Goal: Communication & Community: Answer question/provide support

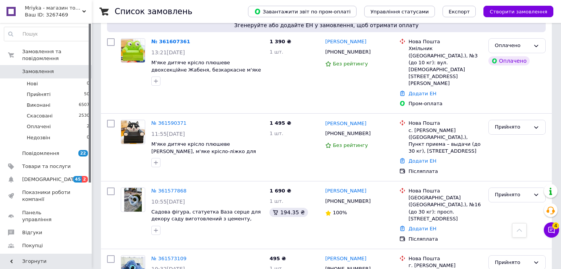
scroll to position [153, 0]
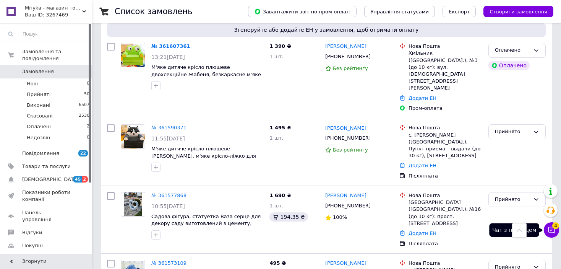
click at [546, 228] on button "Чат з покупцем 4" at bounding box center [551, 229] width 15 height 15
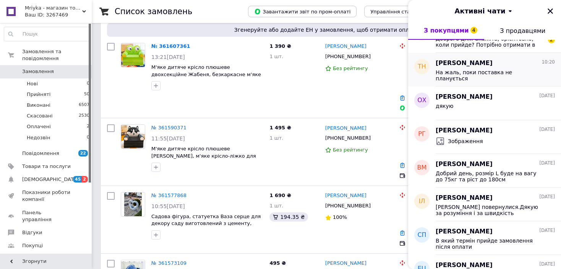
scroll to position [76, 0]
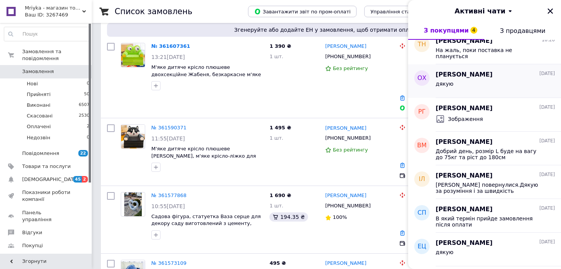
click at [483, 78] on span "[PERSON_NAME]" at bounding box center [464, 74] width 57 height 9
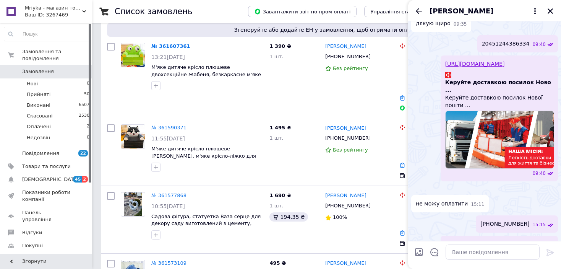
scroll to position [241, 0]
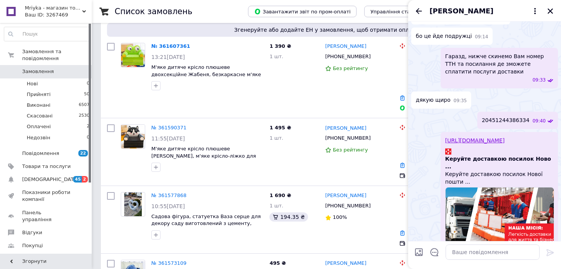
click at [506, 118] on span "20451244386334" at bounding box center [506, 120] width 48 height 8
copy span "20451244386334"
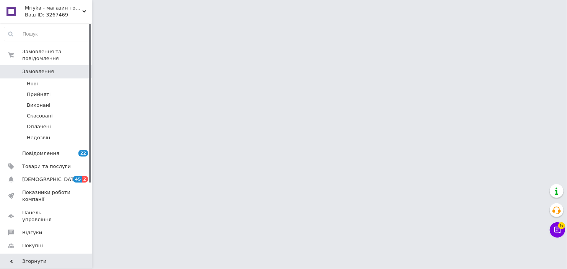
click at [566, 19] on html "Mriyka - магазин товарів для дому та подарунків Ваш ID: 3267469 Сайт Mriyka - м…" at bounding box center [283, 9] width 567 height 19
click at [559, 228] on span "5" at bounding box center [561, 225] width 7 height 7
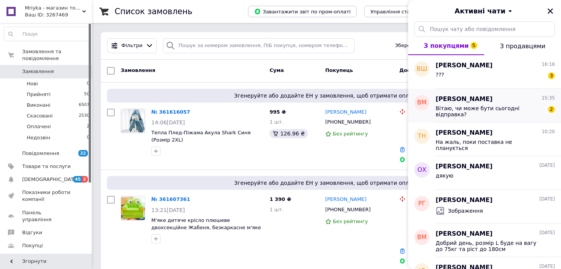
click at [493, 113] on div "Вітаю, чи може бути сьогодні відправка?" at bounding box center [490, 111] width 109 height 12
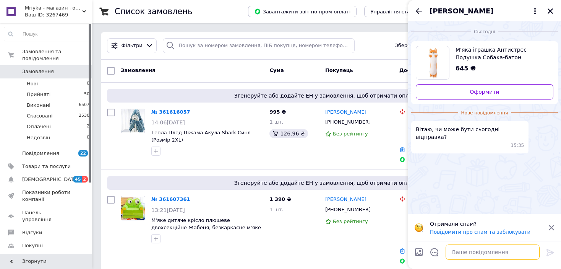
click at [475, 254] on textarea at bounding box center [493, 251] width 94 height 15
type textarea "Lj,[GEOGRAPHIC_DATA]"
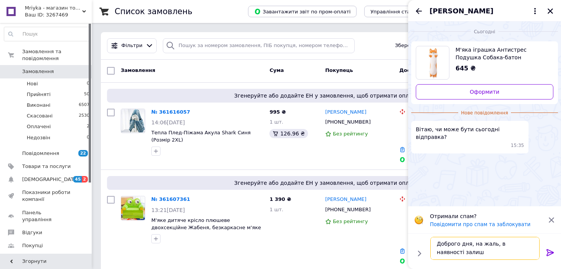
scroll to position [0, 0]
type textarea "Доброго дня, на жаль, в наявності залишились тільки розмір 70см та 110см"
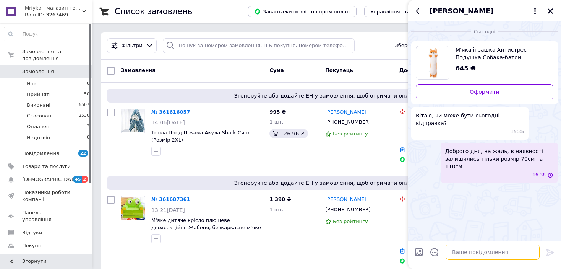
scroll to position [0, 0]
click at [411, 9] on div "[PERSON_NAME]" at bounding box center [484, 10] width 153 height 21
click at [419, 10] on icon "Назад" at bounding box center [418, 11] width 9 height 9
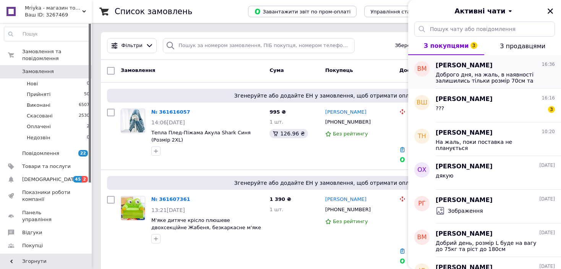
click at [470, 74] on span "Доброго дня, на жаль, в наявності залишились тільки розмір 70см та 110см" at bounding box center [490, 78] width 109 height 12
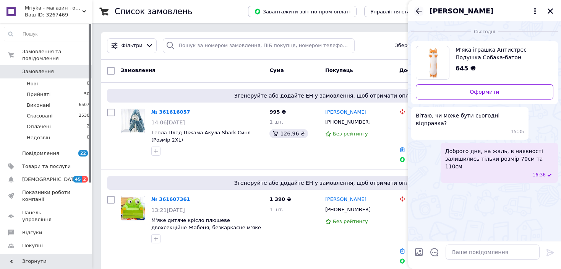
click at [419, 12] on icon "Назад" at bounding box center [418, 11] width 9 height 9
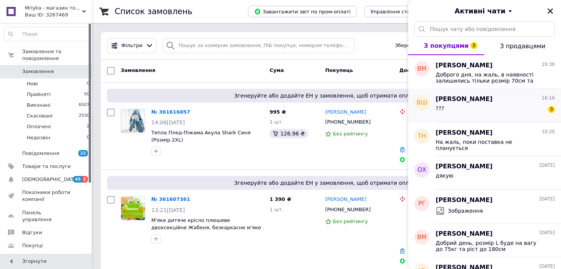
click at [475, 112] on div "??? 3" at bounding box center [495, 110] width 119 height 12
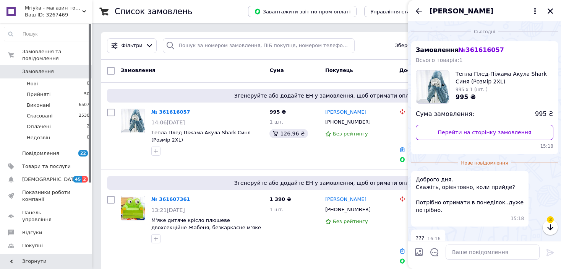
scroll to position [37, 0]
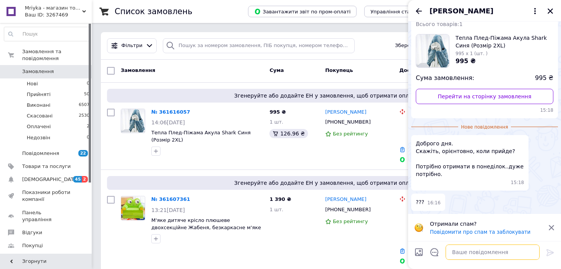
click at [466, 252] on textarea at bounding box center [493, 251] width 94 height 15
type textarea "Lj,[GEOGRAPHIC_DATA]"
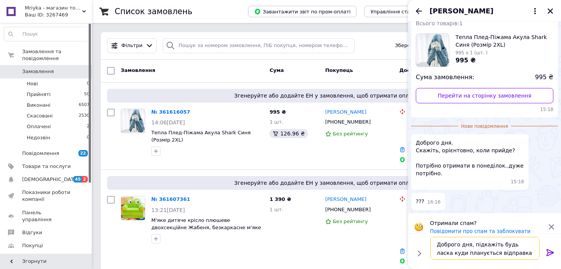
type textarea "Доброго дня, підкажіть будь ласка куди планується відправка?"
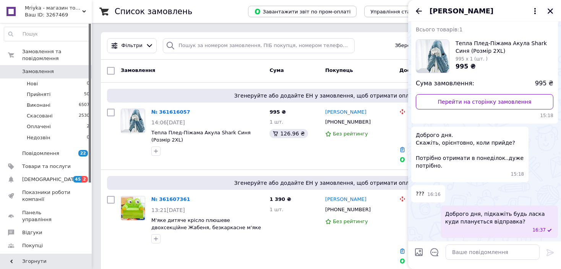
click at [547, 13] on icon "Закрити" at bounding box center [550, 11] width 7 height 7
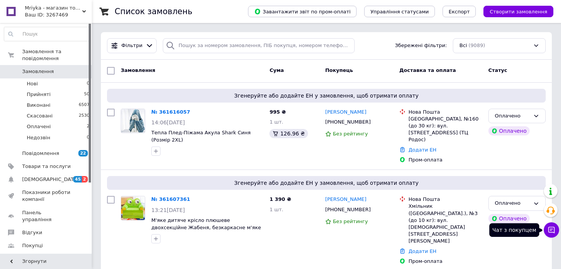
click at [554, 229] on icon at bounding box center [552, 230] width 8 height 8
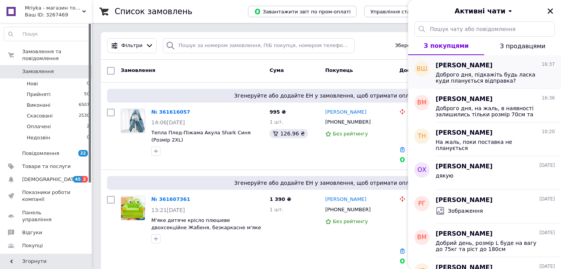
click at [488, 66] on span "[PERSON_NAME]" at bounding box center [464, 65] width 57 height 9
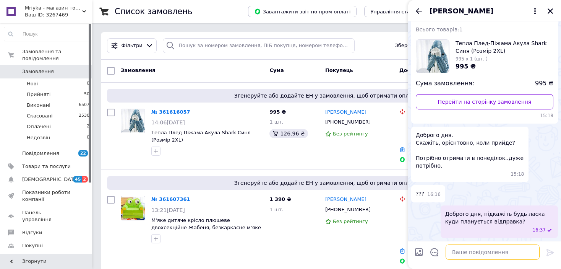
click at [478, 251] on textarea at bounding box center [493, 251] width 94 height 15
type textarea "Б"
click at [552, 14] on icon "Закрити" at bounding box center [550, 11] width 7 height 7
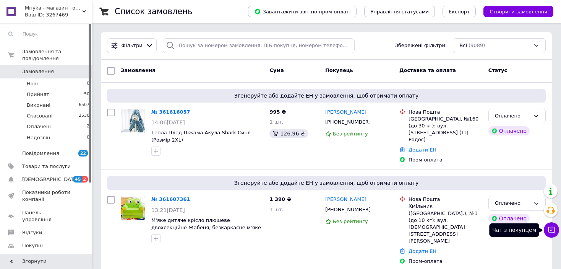
click at [548, 232] on icon at bounding box center [552, 230] width 8 height 8
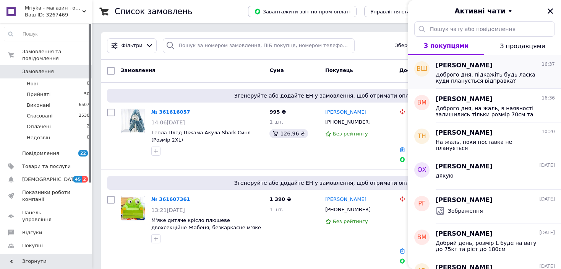
click at [466, 71] on div "Доброго дня, підкажіть будь ласка куди планується відправка?" at bounding box center [495, 77] width 119 height 14
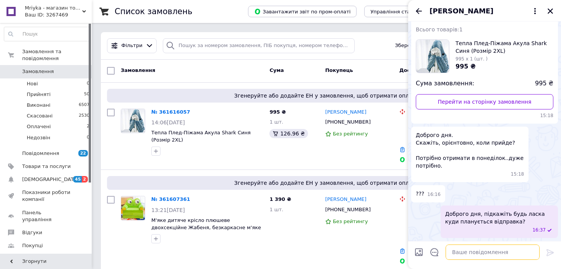
click at [461, 255] on textarea at bounding box center [493, 251] width 94 height 15
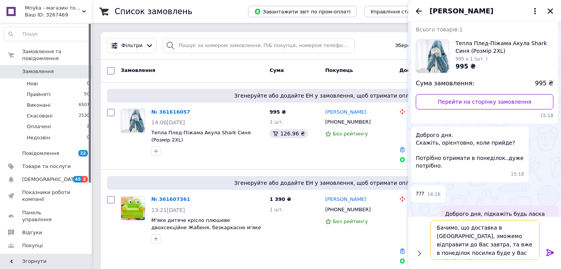
click at [437, 253] on textarea "Бачимо, що доставка в [GEOGRAPHIC_DATA], зможемо відправити до Вас завтра, та в…" at bounding box center [485, 240] width 109 height 40
type textarea "Бачимо, що доставка в [GEOGRAPHIC_DATA], зможемо відправити до [GEOGRAPHIC_DATA…"
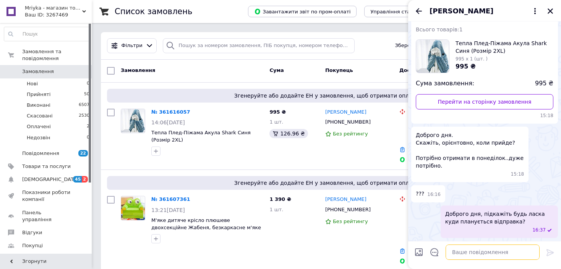
scroll to position [73, 0]
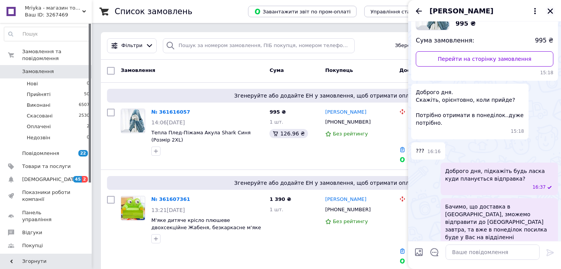
click at [551, 11] on icon "Закрити" at bounding box center [550, 11] width 7 height 7
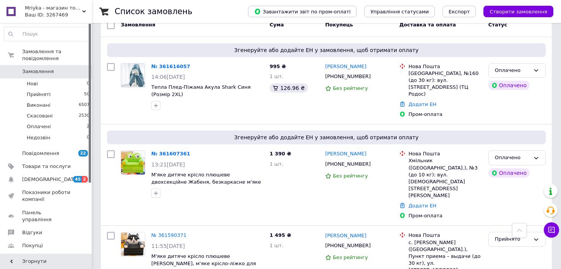
scroll to position [38, 0]
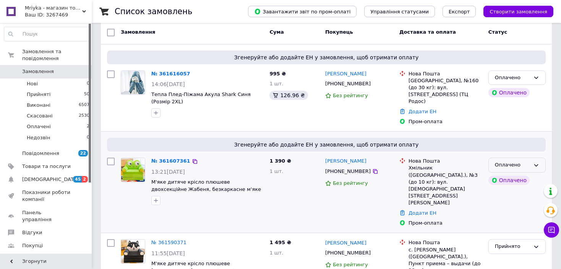
click at [503, 161] on div "Оплачено" at bounding box center [512, 165] width 35 height 8
click at [503, 174] on li "Прийнято" at bounding box center [517, 181] width 57 height 14
click at [373, 169] on icon at bounding box center [375, 171] width 5 height 5
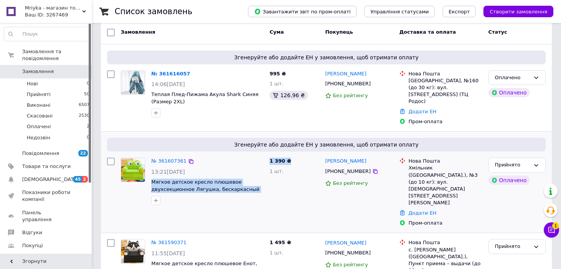
copy div "Мягкое детское кресло плюшевое двухсекционное Лягушка, бескаркасный мягкий дива…"
drag, startPoint x: 150, startPoint y: 171, endPoint x: 269, endPoint y: 187, distance: 119.9
click at [269, 187] on div "№ 361607361 13:21[DATE] Мягкое детское кресло плюшевое двухсекционное Лягушка, …" at bounding box center [326, 191] width 445 height 75
click at [266, 185] on div "№ 361607361 13:21[DATE] Мягкое детское кресло плюшевое двухсекционное Лягушка, …" at bounding box center [207, 181] width 118 height 54
copy span "Мягкое детское кресло плюшевое двухсекционное Лягушка, бескаркасный мягкий"
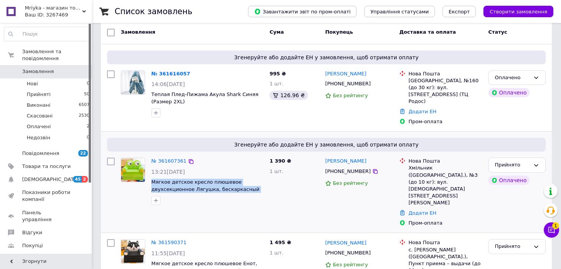
drag, startPoint x: 264, startPoint y: 182, endPoint x: 151, endPoint y: 174, distance: 113.4
click at [151, 174] on div "№ 361607361 13:21[DATE] Мягкое детское кресло плюшевое двухсекционное Лягушка, …" at bounding box center [207, 181] width 118 height 54
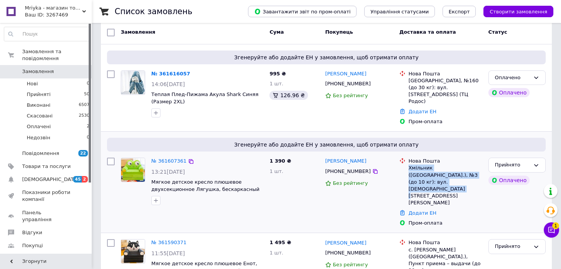
copy div "Хмільник ([GEOGRAPHIC_DATA].), №3 (до 10 кг): вул. [DEMOGRAPHIC_DATA][STREET_AD…"
drag, startPoint x: 408, startPoint y: 159, endPoint x: 453, endPoint y: 173, distance: 47.7
click at [453, 173] on div "Нова Пошта Хмільник ([GEOGRAPHIC_DATA].), №3 (до 10 кг): вул. [DEMOGRAPHIC_DATA…" at bounding box center [445, 182] width 77 height 49
copy link "[PERSON_NAME]"
click at [361, 154] on div "[PERSON_NAME] [PHONE_NUMBER] Без рейтингу" at bounding box center [359, 191] width 74 height 75
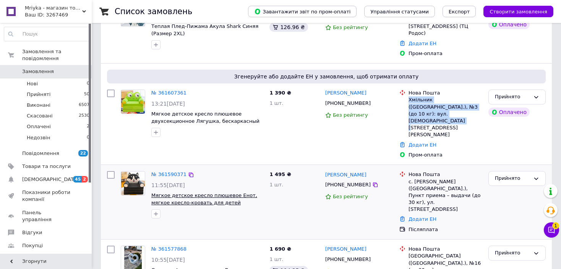
scroll to position [153, 0]
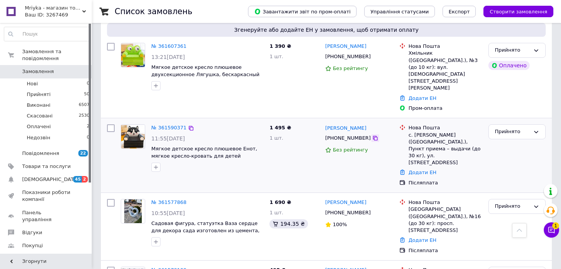
click at [373, 136] on icon at bounding box center [375, 138] width 5 height 5
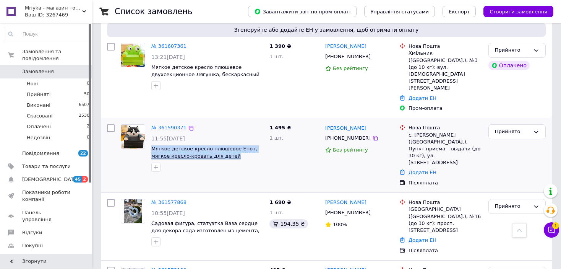
copy span "Мягкое детское кресло плюшевое Енот, мягкое кресло-кровать для детей"
drag, startPoint x: 208, startPoint y: 126, endPoint x: 151, endPoint y: 120, distance: 56.9
click at [151, 145] on span "Мягкое детское кресло плюшевое Енот, мягкое кресло-кровать для детей" at bounding box center [207, 152] width 112 height 14
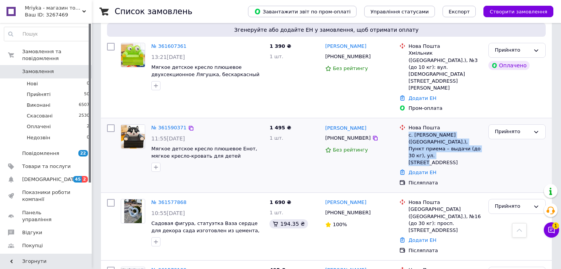
copy div "с. [PERSON_NAME] ([GEOGRAPHIC_DATA].), Пункт приема – выдачи (до 30 кг), ул. [S…"
click at [465, 132] on div "с. [PERSON_NAME] ([GEOGRAPHIC_DATA].), Пункт приема – выдачи (до 30 кг), ул. [S…" at bounding box center [446, 149] width 74 height 35
copy link "[PERSON_NAME]"
drag, startPoint x: 367, startPoint y: 93, endPoint x: 359, endPoint y: 90, distance: 9.0
click at [359, 118] on div "№ 361590371 11:55[DATE] Мягкое детское кресло плюшевое Енот, мягкое кресло-кров…" at bounding box center [326, 155] width 451 height 74
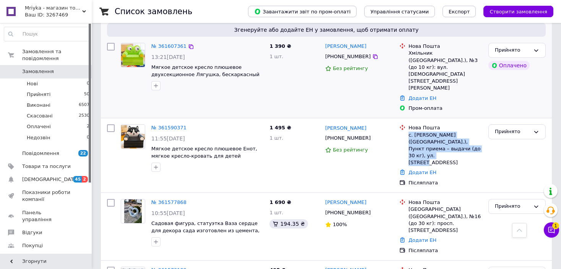
drag, startPoint x: 51, startPoint y: 162, endPoint x: 110, endPoint y: 34, distance: 141.3
click at [507, 202] on div "Прийнято" at bounding box center [512, 206] width 35 height 8
click at [506, 229] on li "Скасовано" at bounding box center [517, 236] width 57 height 14
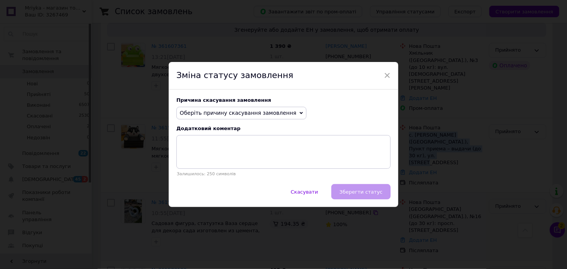
click at [245, 110] on span "Оберіть причину скасування замовлення" at bounding box center [238, 113] width 117 height 6
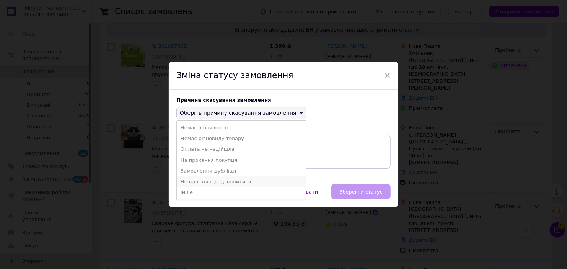
click at [222, 180] on li "Не вдається додзвонитися" at bounding box center [241, 181] width 129 height 11
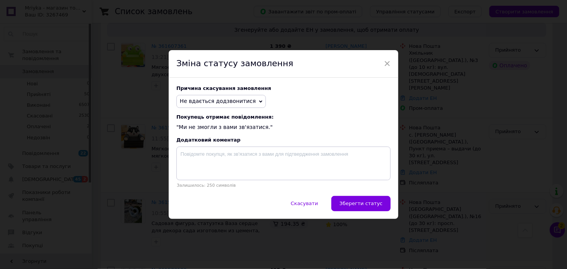
click at [360, 203] on span "Зберегти статус" at bounding box center [360, 203] width 43 height 6
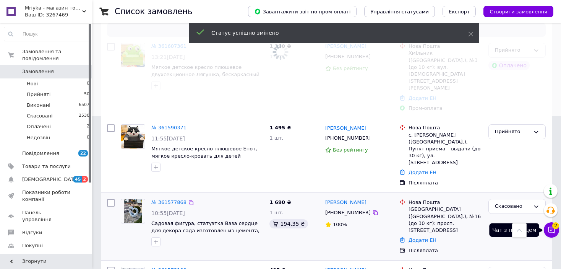
click at [558, 229] on button "Чат з покупцем 2" at bounding box center [551, 229] width 15 height 15
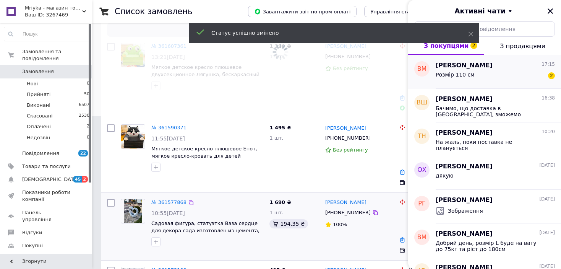
click at [482, 72] on div "Розмір 110 см 2" at bounding box center [495, 76] width 119 height 12
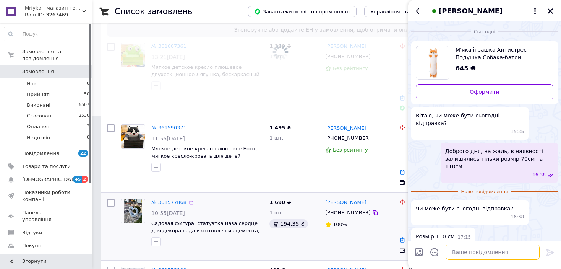
click at [475, 254] on textarea at bounding box center [493, 251] width 94 height 15
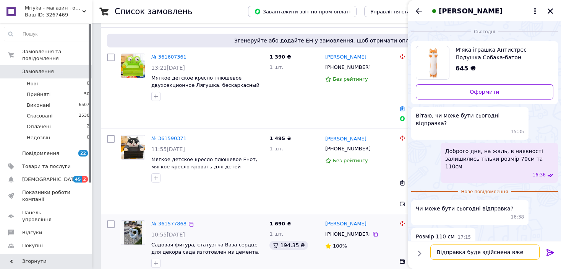
type textarea "Відправка буде здійснена вже завтра"
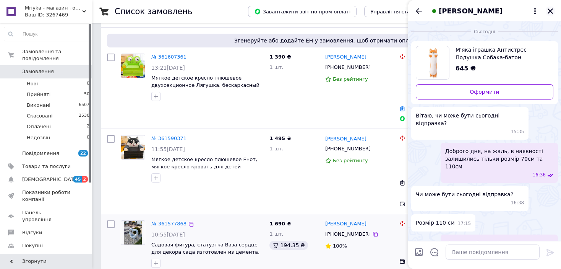
click at [550, 12] on icon "Закрити" at bounding box center [550, 10] width 5 height 5
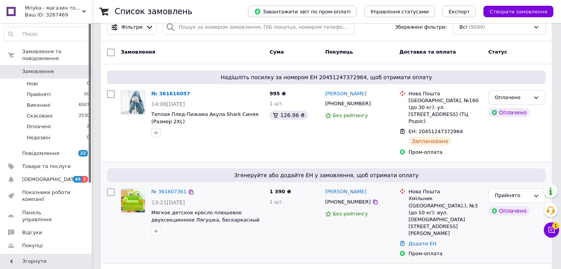
scroll to position [0, 0]
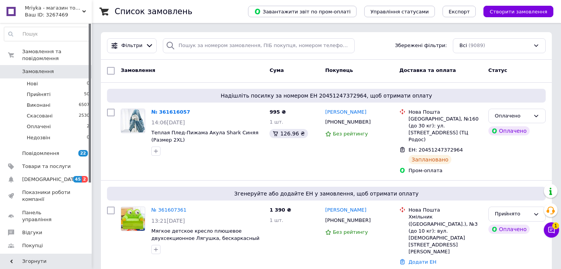
click at [552, 223] on button "Чат з покупцем 1" at bounding box center [551, 229] width 15 height 15
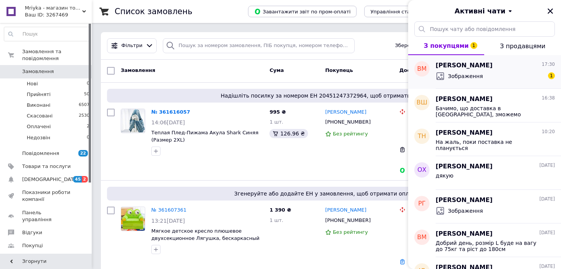
click at [487, 83] on div "[PERSON_NAME] 17:30 Зображення 1" at bounding box center [498, 72] width 125 height 34
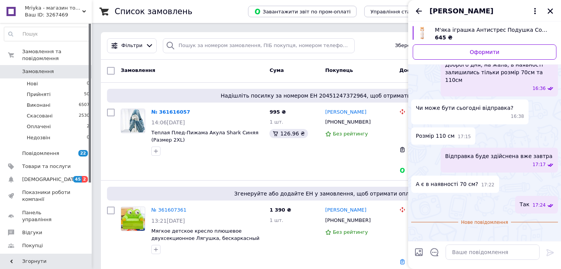
scroll to position [151, 0]
click at [471, 250] on textarea at bounding box center [493, 251] width 94 height 15
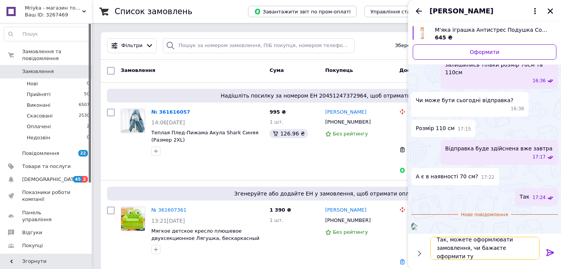
scroll to position [0, 0]
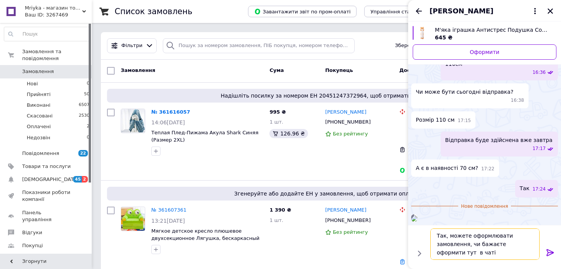
type textarea "Так, можете оформлювати замовлення, чи бажаєте оформити тут в чаті?"
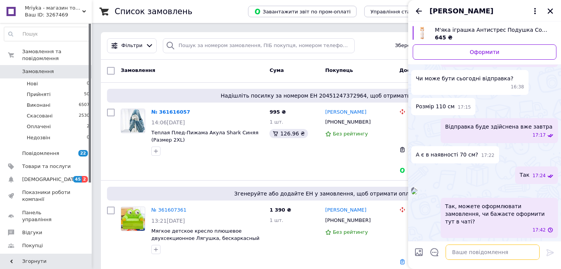
scroll to position [172, 0]
drag, startPoint x: 556, startPoint y: 8, endPoint x: 544, endPoint y: 11, distance: 13.0
click at [556, 8] on div "[PERSON_NAME]" at bounding box center [484, 10] width 153 height 21
click at [544, 11] on div "[PERSON_NAME]" at bounding box center [484, 10] width 153 height 21
click at [549, 11] on icon "Закрити" at bounding box center [550, 11] width 7 height 7
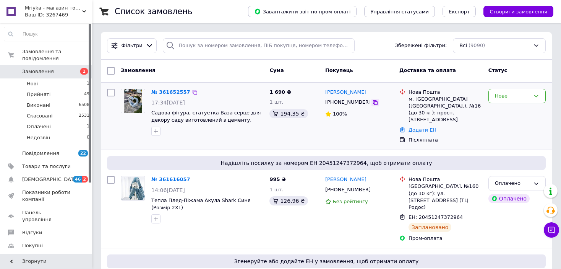
click at [373, 103] on icon at bounding box center [375, 102] width 5 height 5
click at [498, 95] on div "Нове" at bounding box center [512, 96] width 35 height 8
click at [498, 107] on li "Прийнято" at bounding box center [517, 112] width 57 height 14
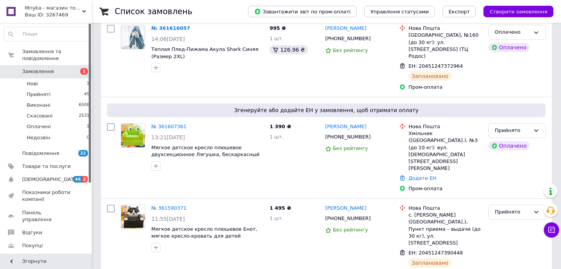
scroll to position [153, 0]
